Goal: Task Accomplishment & Management: Complete application form

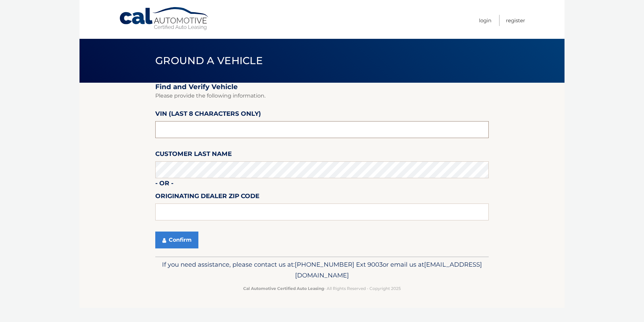
click at [200, 129] on input "text" at bounding box center [322, 129] width 334 height 17
click at [178, 240] on button "Confirm" at bounding box center [176, 239] width 43 height 17
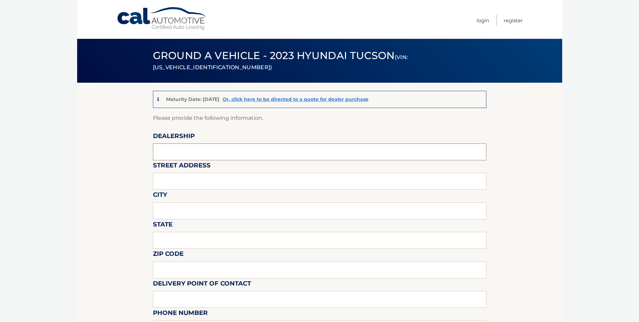
click at [187, 152] on input "text" at bounding box center [320, 151] width 334 height 17
type input "FREEHOLD HYUNDAI"
type input "4065 US 9"
type input "FREEHOLD"
type input "NEW JERSEY"
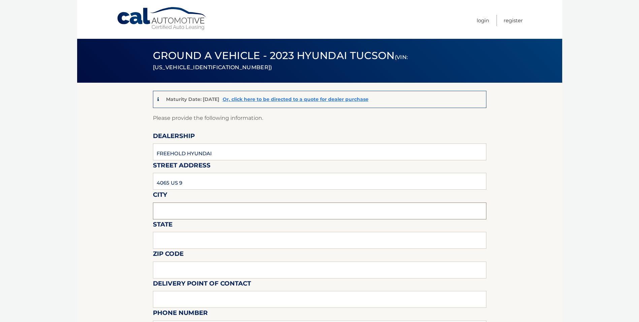
type input "07728"
type input "MIKE MACKEY"
type input "7326160589"
type input "MMACKEY@FREEHOLDHYUNDAI.COM"
type input "DAN NELSON"
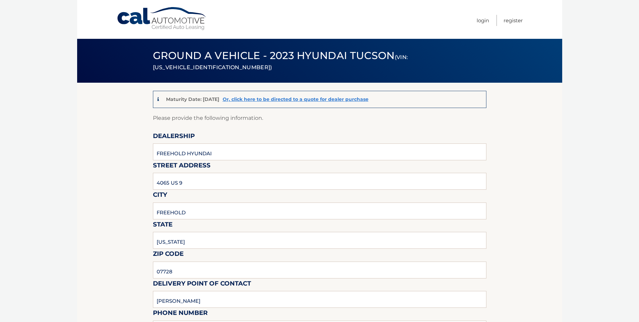
type input "9088390905"
type input "DNELSON@FREEHOLDHYUNDAI.COM"
type input "PICKUP MONDAY THRU SATURDAY 9AM TO 6PM."
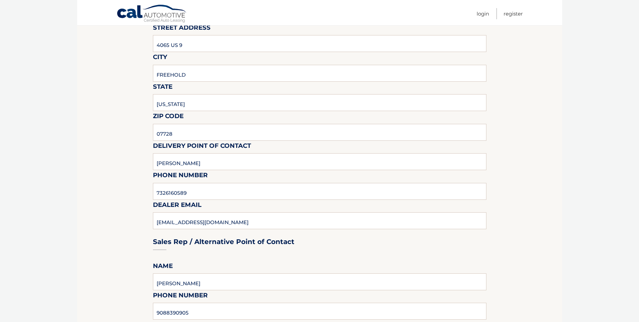
scroll to position [303, 0]
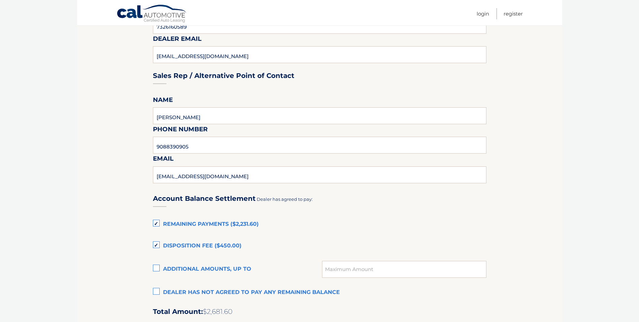
click at [155, 290] on label "Dealer has not agreed to pay any remaining balance" at bounding box center [320, 291] width 334 height 13
click at [0, 0] on input "Dealer has not agreed to pay any remaining balance" at bounding box center [0, 0] width 0 height 0
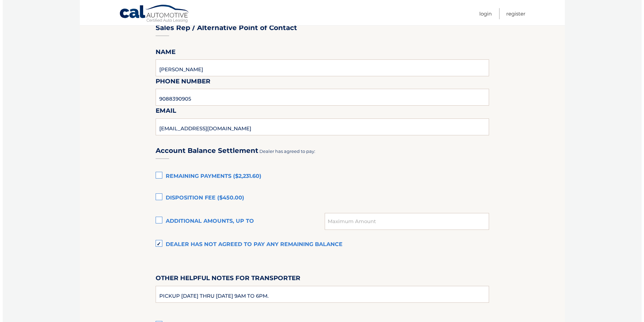
scroll to position [438, 0]
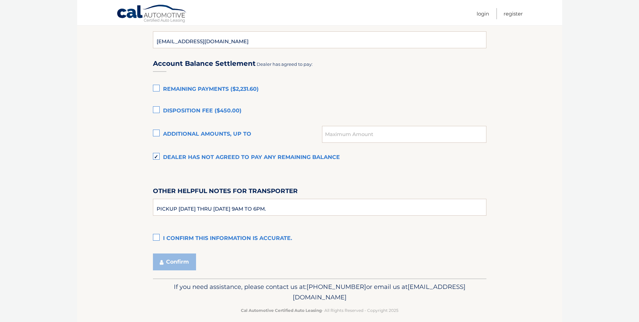
click at [158, 236] on label "I confirm this information is accurate." at bounding box center [320, 238] width 334 height 13
click at [0, 0] on input "I confirm this information is accurate." at bounding box center [0, 0] width 0 height 0
click at [168, 262] on button "Confirm" at bounding box center [174, 261] width 43 height 17
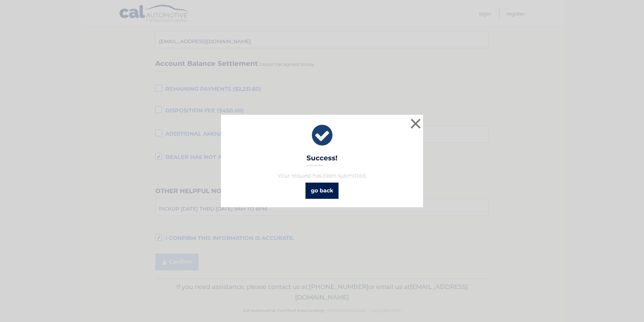
click at [330, 192] on link "go back" at bounding box center [322, 190] width 33 height 16
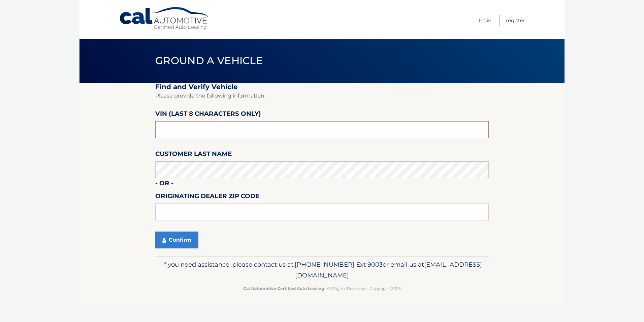
click at [187, 124] on input "text" at bounding box center [322, 129] width 334 height 17
type input "PH507312"
click at [182, 241] on button "Confirm" at bounding box center [176, 239] width 43 height 17
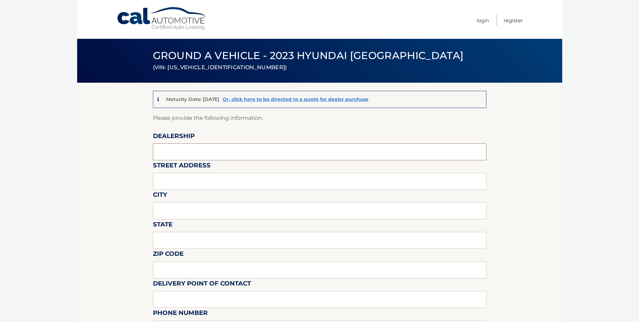
click at [172, 145] on input "text" at bounding box center [320, 151] width 334 height 17
type input "FREEHOLD HYUNDAI"
type input "4065 US 9"
type input "FREEHOLD"
type input "NEW JERSEY"
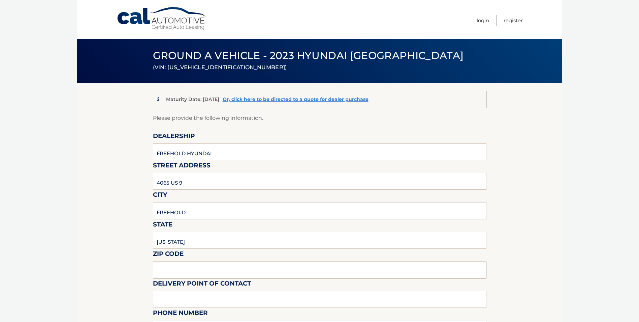
type input "07728"
type input "MIKE MACKEY"
type input "7326160589"
type input "MMACKEY@FREEHOLDHYUNDAI.COM"
type input "DAN NELSON"
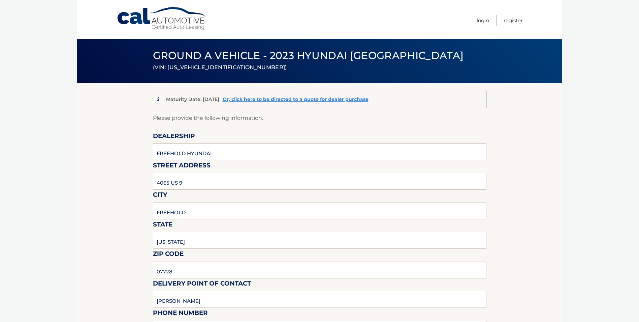
type input "9088390905"
type input "DNELSON@FREEHOLDHYUNDAI.COM"
type input "PICKUP MONDAY THRU SATURDAY 9AM TO 6PM."
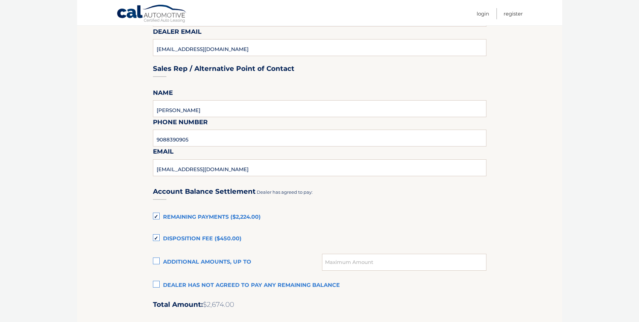
scroll to position [337, 0]
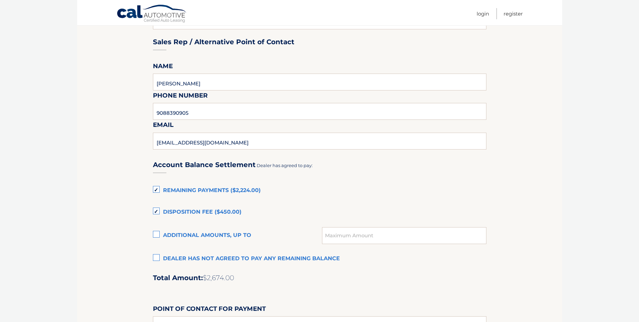
click at [157, 256] on label "Dealer has not agreed to pay any remaining balance" at bounding box center [320, 258] width 334 height 13
click at [0, 0] on input "Dealer has not agreed to pay any remaining balance" at bounding box center [0, 0] width 0 height 0
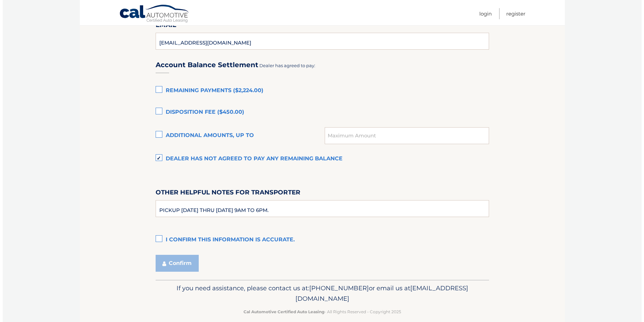
scroll to position [438, 0]
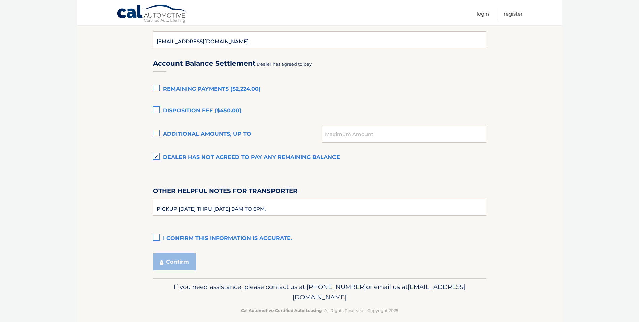
click at [160, 240] on label "I confirm this information is accurate." at bounding box center [320, 238] width 334 height 13
click at [0, 0] on input "I confirm this information is accurate." at bounding box center [0, 0] width 0 height 0
click at [174, 257] on button "Confirm" at bounding box center [174, 261] width 43 height 17
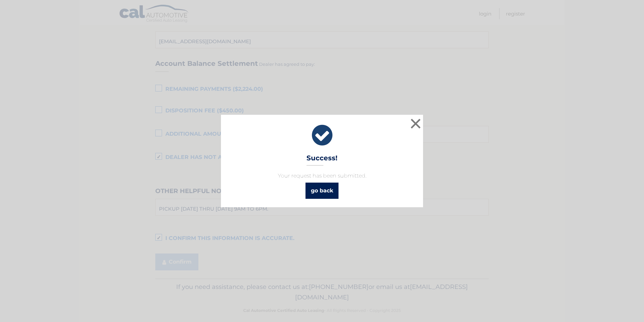
click at [313, 192] on link "go back" at bounding box center [322, 190] width 33 height 16
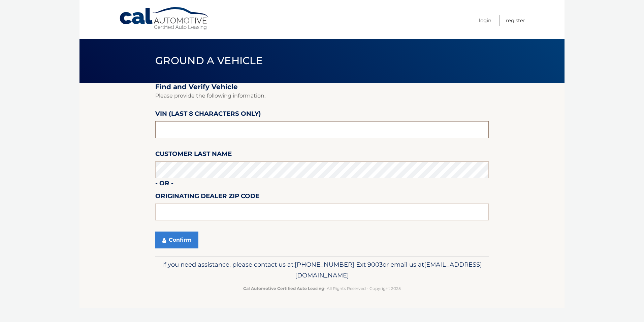
click at [201, 124] on input "text" at bounding box center [322, 129] width 334 height 17
type input "PH186523"
click at [183, 239] on button "Confirm" at bounding box center [176, 239] width 43 height 17
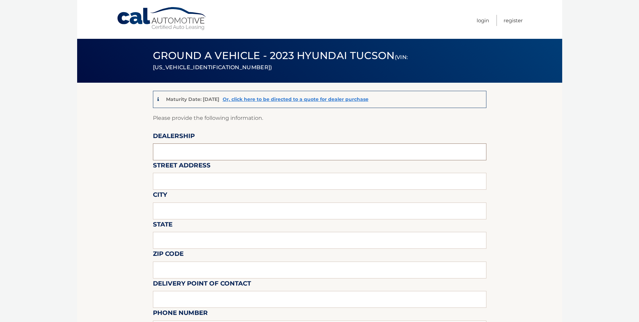
click at [185, 149] on input "text" at bounding box center [320, 151] width 334 height 17
type input "FREEHOLD HYUNDAI"
type input "4065 US 9"
type input "FREEHOLD"
type input "[US_STATE]"
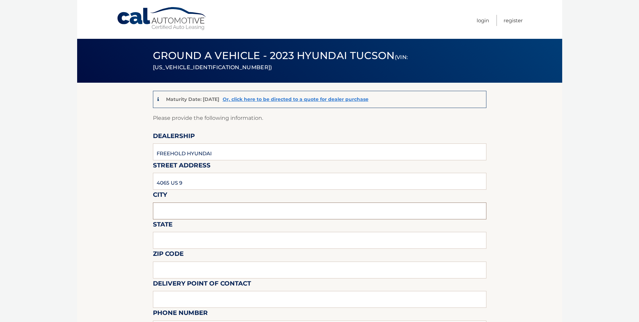
type input "07728"
type input "[PERSON_NAME]"
type input "7326160589"
type input "[EMAIL_ADDRESS][DOMAIN_NAME]"
type input "[PERSON_NAME]"
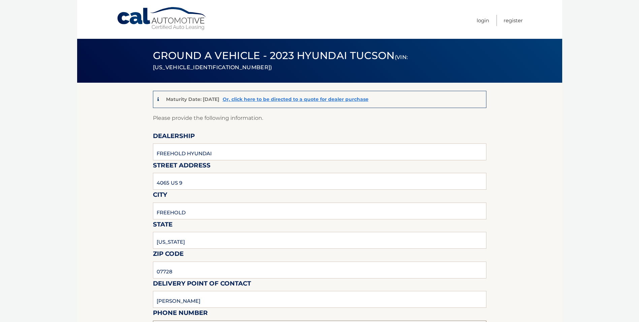
type input "9088390905"
type input "[EMAIL_ADDRESS][DOMAIN_NAME]"
type input "PICKUP [DATE] THRU [DATE] 9AM TO 6PM."
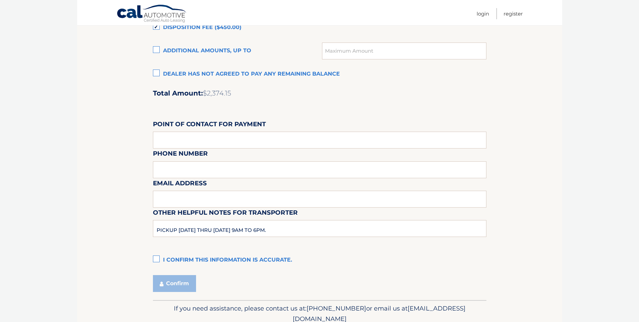
scroll to position [506, 0]
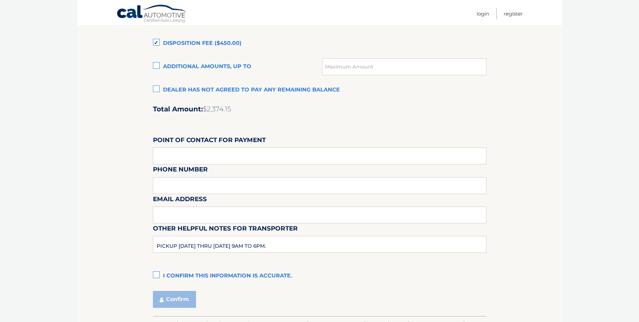
click at [157, 89] on label "Dealer has not agreed to pay any remaining balance" at bounding box center [320, 89] width 334 height 13
click at [0, 0] on input "Dealer has not agreed to pay any remaining balance" at bounding box center [0, 0] width 0 height 0
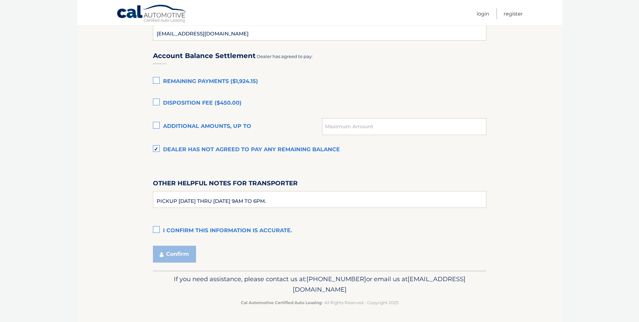
click at [154, 229] on label "I confirm this information is accurate." at bounding box center [320, 230] width 334 height 13
click at [0, 0] on input "I confirm this information is accurate." at bounding box center [0, 0] width 0 height 0
click at [174, 260] on button "Confirm" at bounding box center [174, 253] width 43 height 17
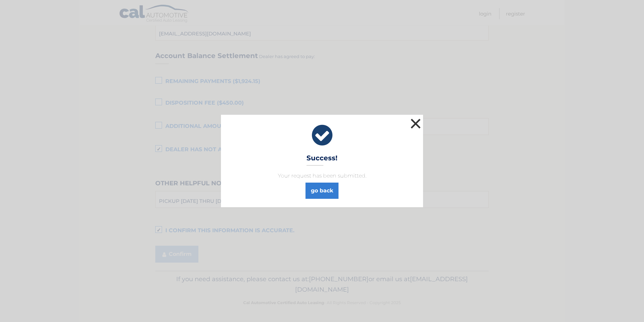
click at [418, 123] on button "×" at bounding box center [415, 123] width 13 height 13
